Goal: Obtain resource: Obtain resource

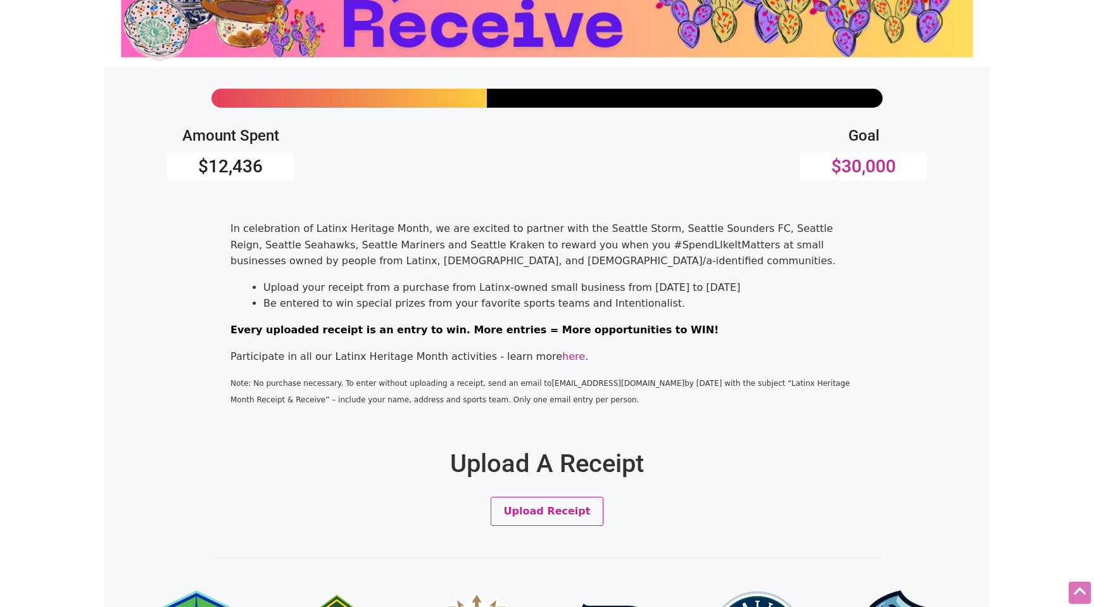
scroll to position [170, 0]
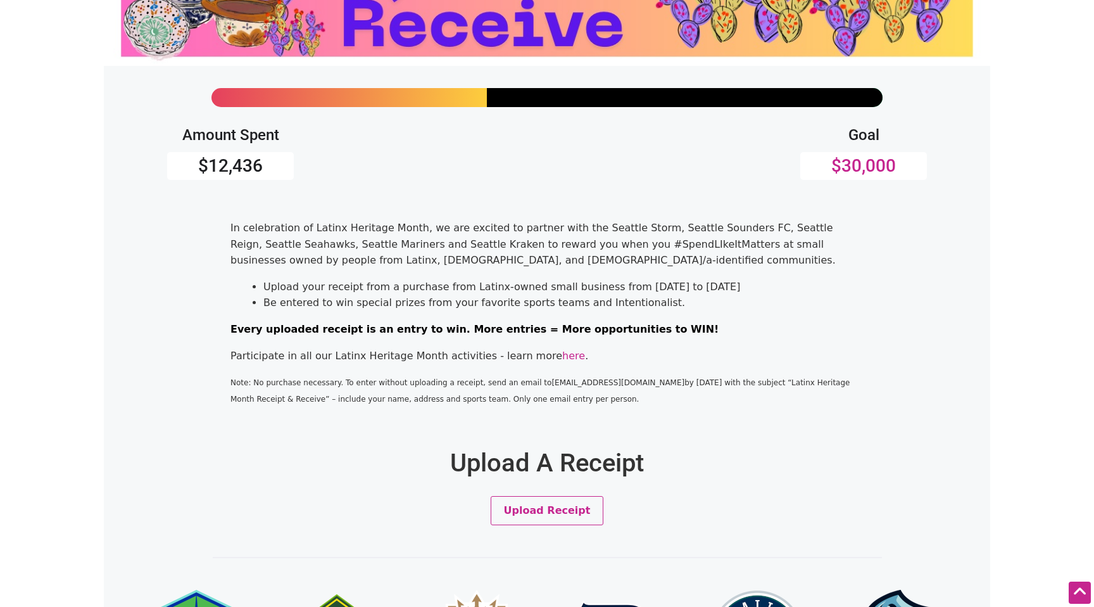
click at [480, 235] on p "In celebration of Latinx Heritage Month, we are excited to partner with the Sea…" at bounding box center [547, 244] width 633 height 49
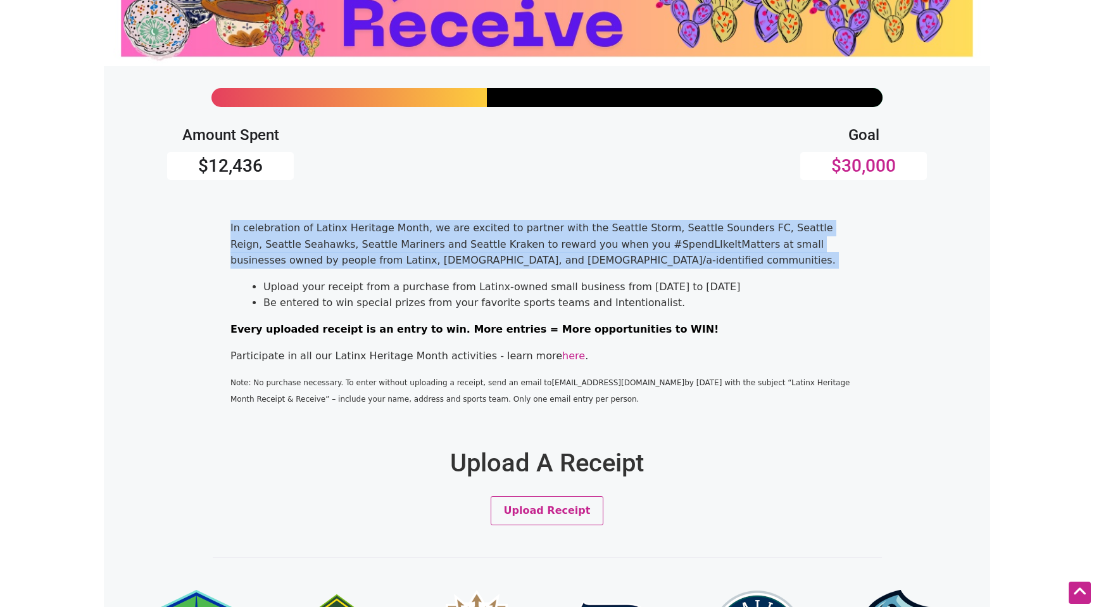
click at [569, 240] on p "In celebration of Latinx Heritage Month, we are excited to partner with the Sea…" at bounding box center [547, 244] width 633 height 49
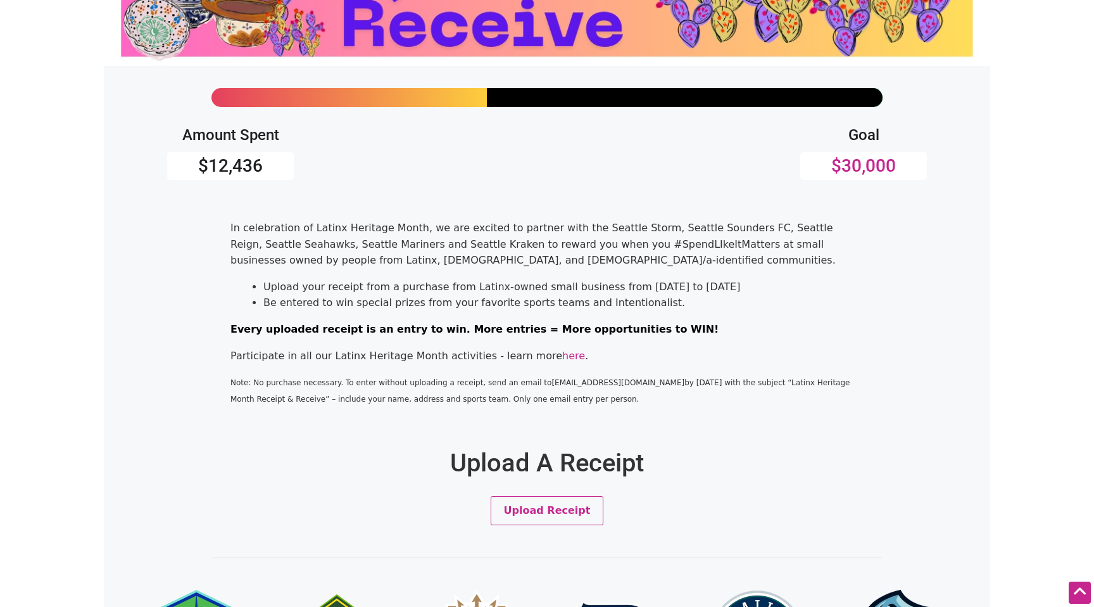
click at [347, 258] on p "In celebration of Latinx Heritage Month, we are excited to partner with the Sea…" at bounding box center [547, 244] width 633 height 49
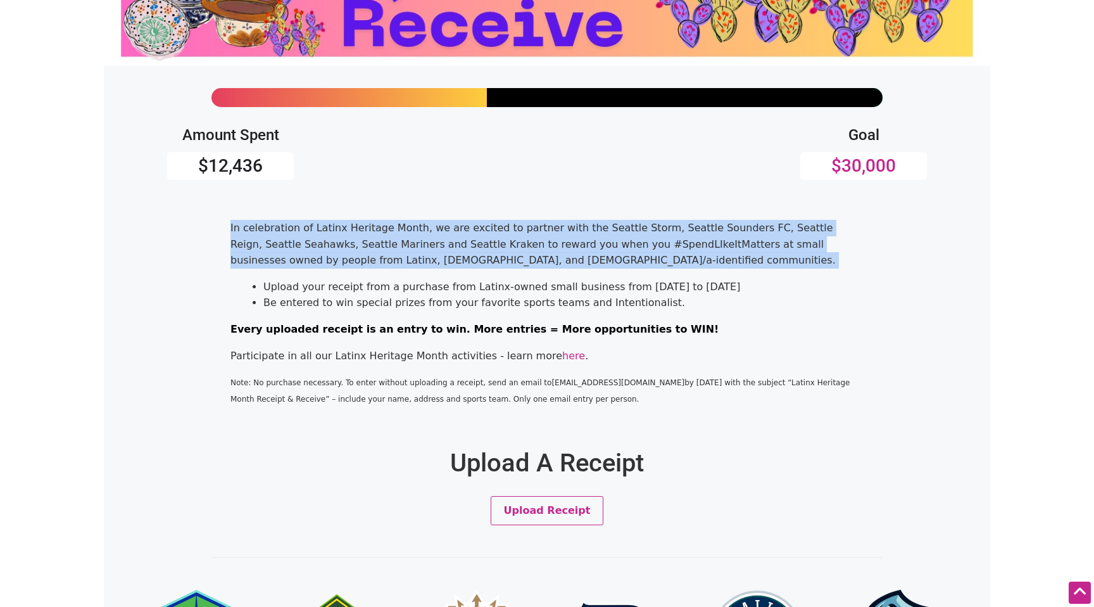
click at [447, 247] on p "In celebration of Latinx Heritage Month, we are excited to partner with the Sea…" at bounding box center [547, 244] width 633 height 49
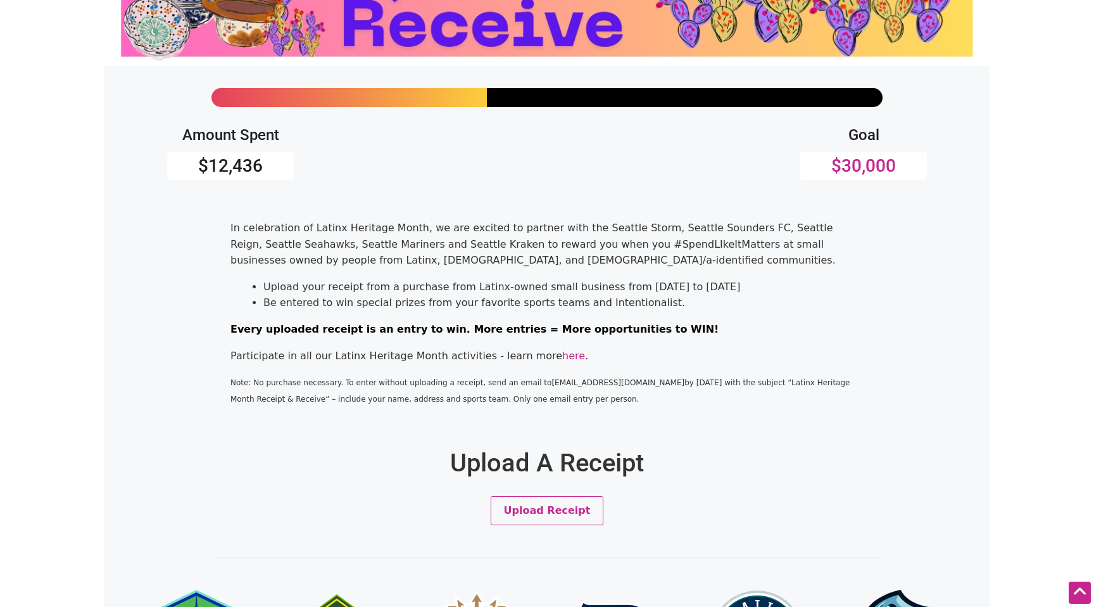
click at [447, 247] on p "In celebration of Latinx Heritage Month, we are excited to partner with the Sea…" at bounding box center [547, 244] width 633 height 49
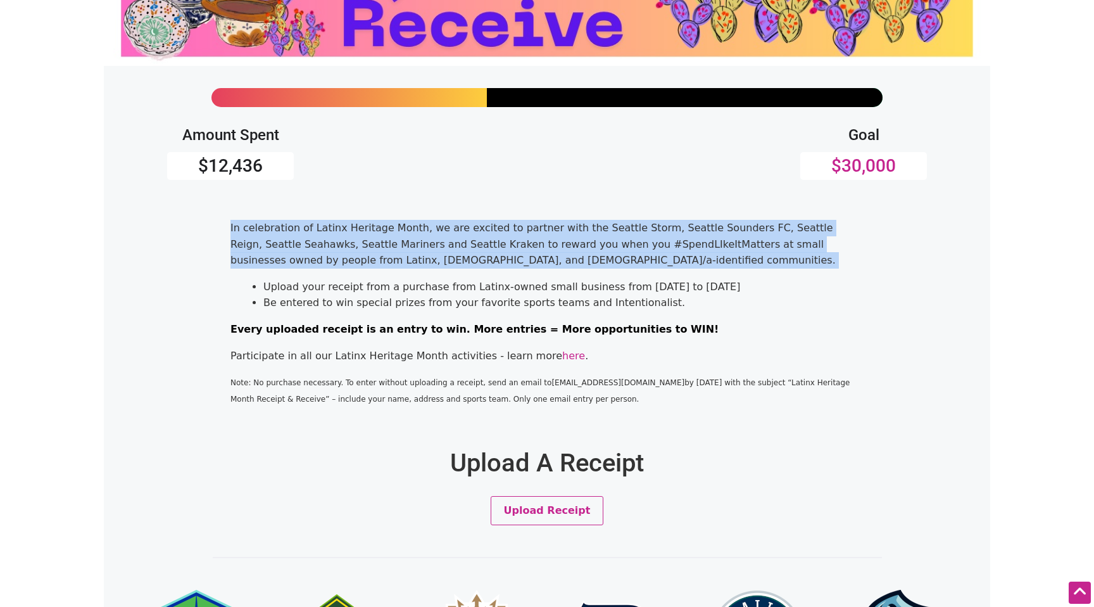
click at [503, 243] on p "In celebration of Latinx Heritage Month, we are excited to partner with the Sea…" at bounding box center [547, 244] width 633 height 49
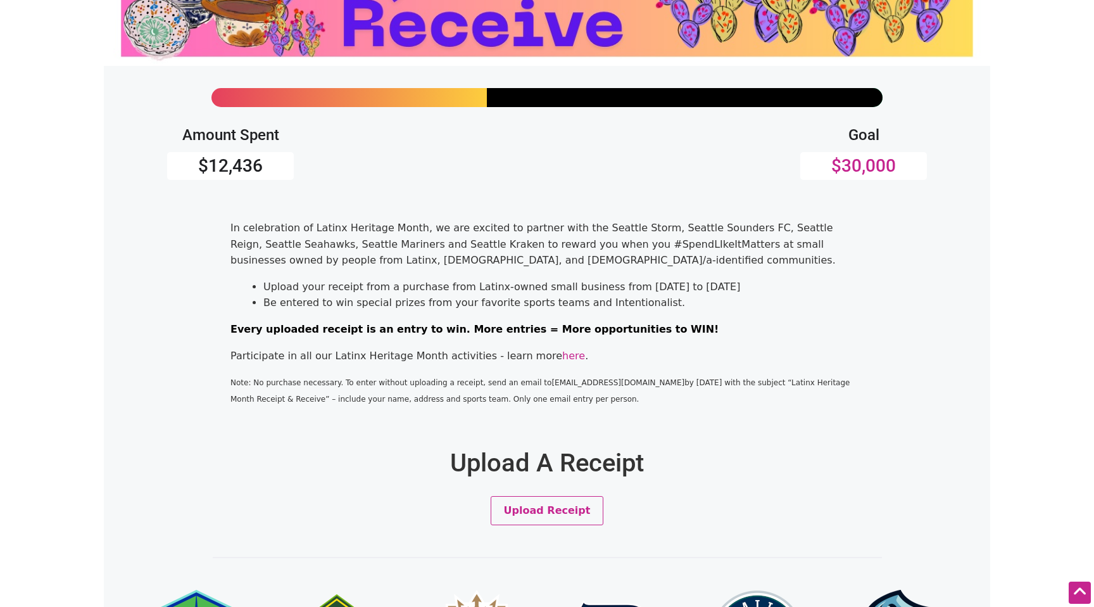
click at [503, 243] on p "In celebration of Latinx Heritage Month, we are excited to partner with the Sea…" at bounding box center [547, 244] width 633 height 49
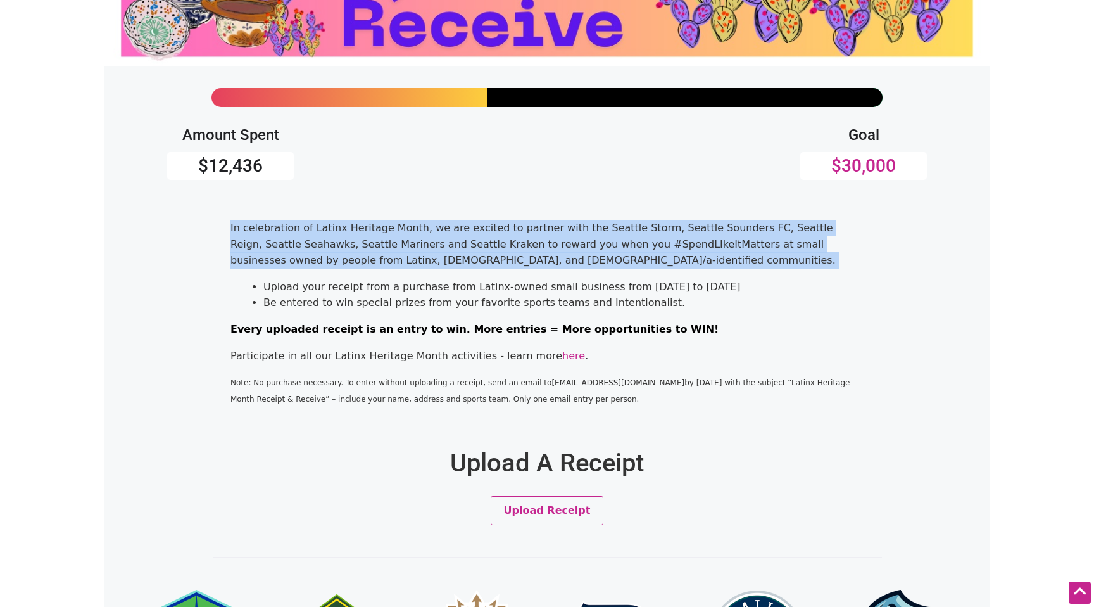
click at [392, 295] on li "Be entered to win special prizes from your favorite sports teams and Intentiona…" at bounding box center [563, 303] width 600 height 16
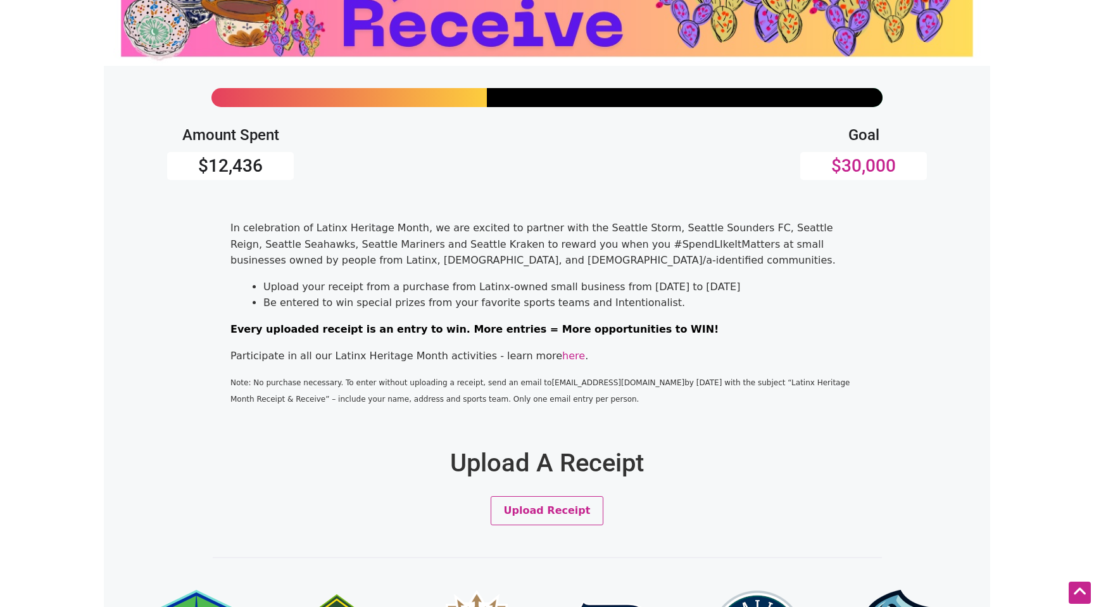
click at [392, 295] on li "Be entered to win special prizes from your favorite sports teams and Intentiona…" at bounding box center [563, 303] width 600 height 16
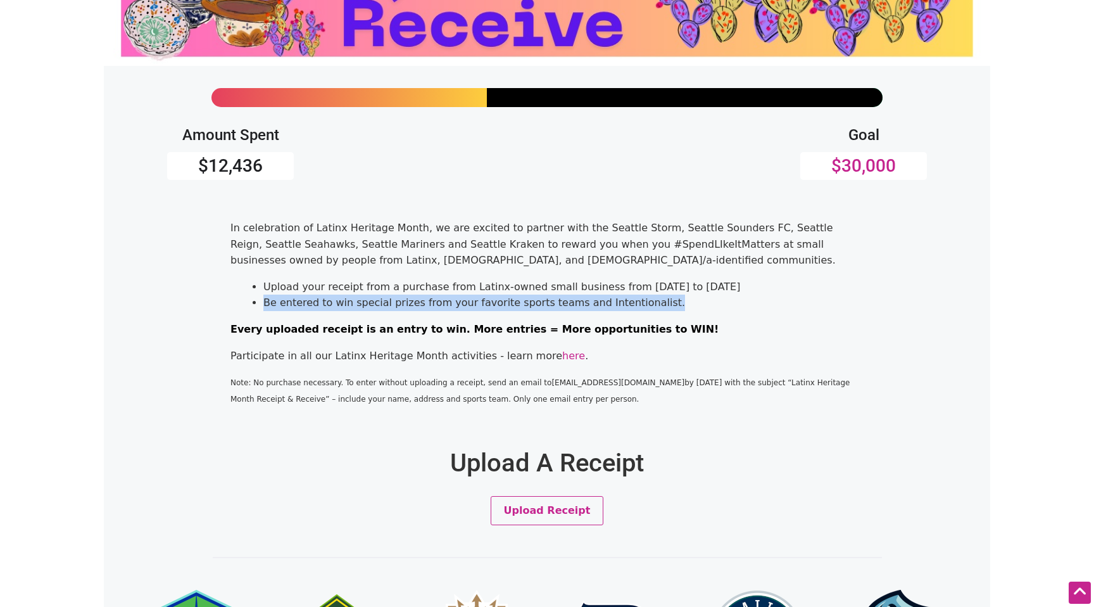
click at [396, 252] on p "In celebration of Latinx Heritage Month, we are excited to partner with the Sea…" at bounding box center [547, 244] width 633 height 49
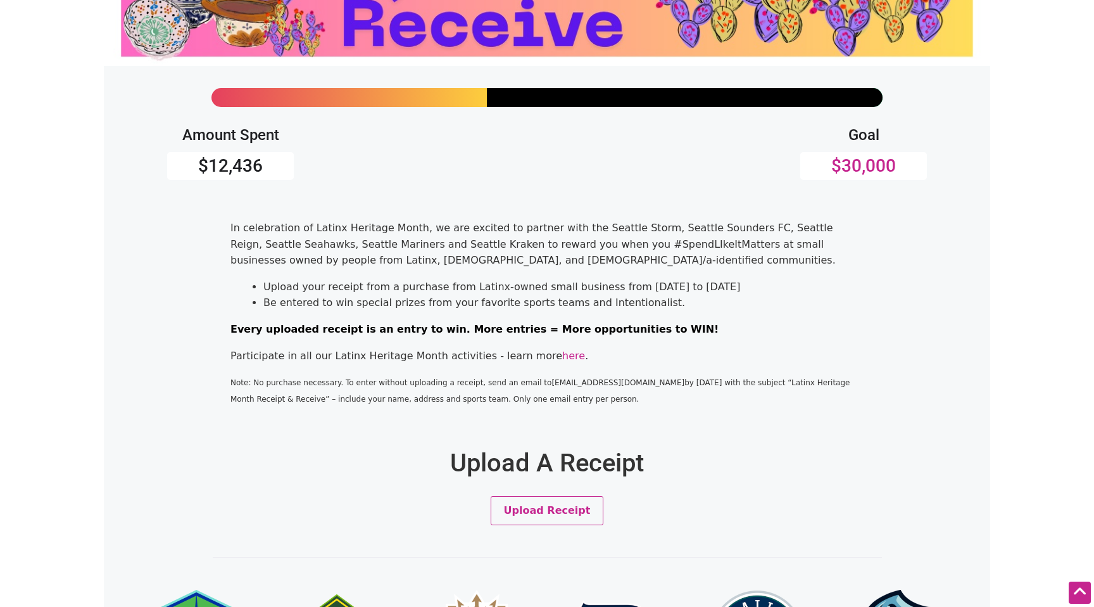
click at [345, 309] on li "Be entered to win special prizes from your favorite sports teams and Intentiona…" at bounding box center [563, 303] width 600 height 16
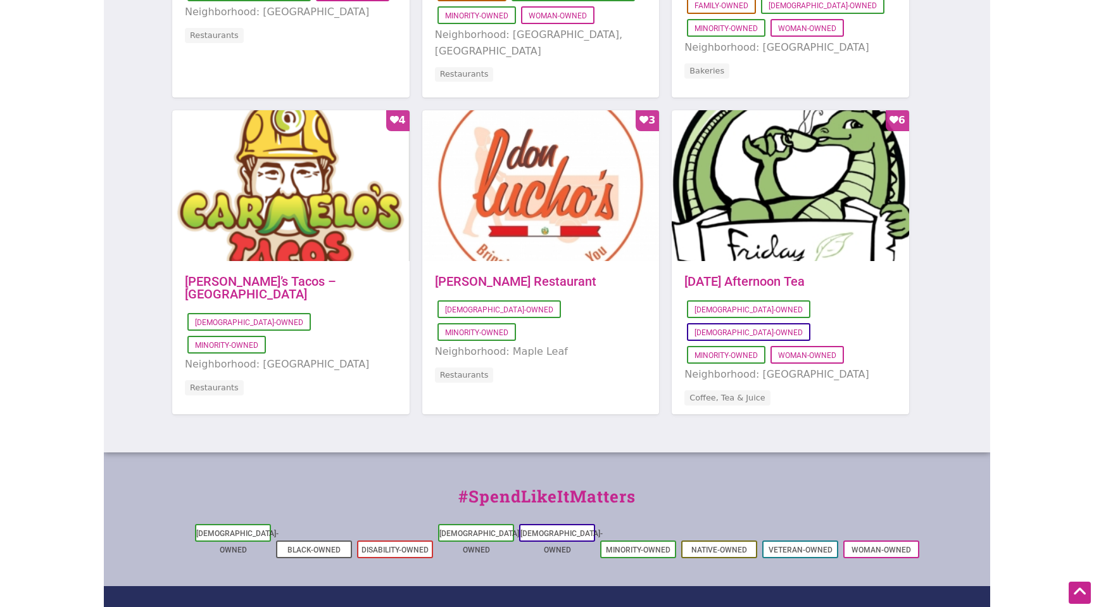
scroll to position [1182, 0]
